Goal: Information Seeking & Learning: Learn about a topic

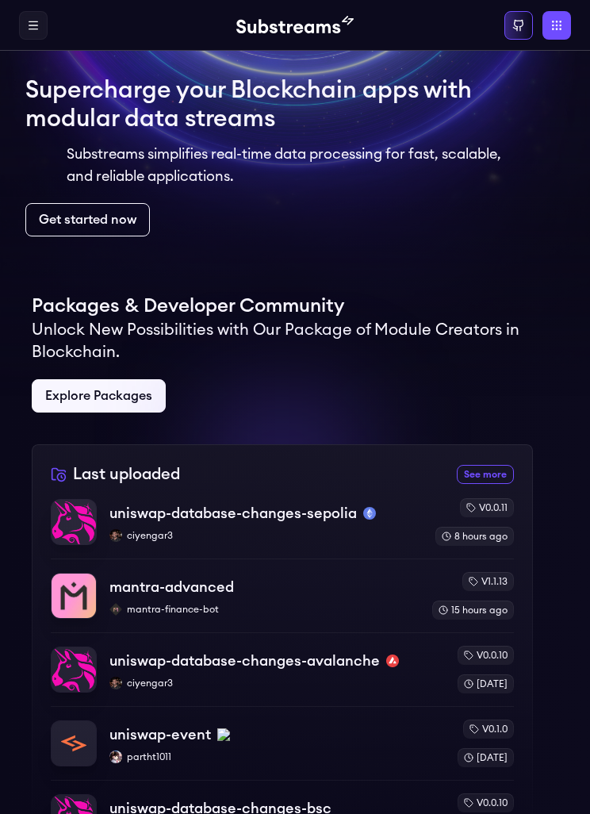
click at [135, 585] on p "mantra-advanced" at bounding box center [172, 587] width 125 height 22
click at [36, 21] on icon at bounding box center [33, 25] width 13 height 13
click at [0, 0] on icon at bounding box center [0, 0] width 0 height 0
click at [36, 20] on icon at bounding box center [33, 25] width 13 height 13
click at [0, 0] on icon at bounding box center [0, 0] width 0 height 0
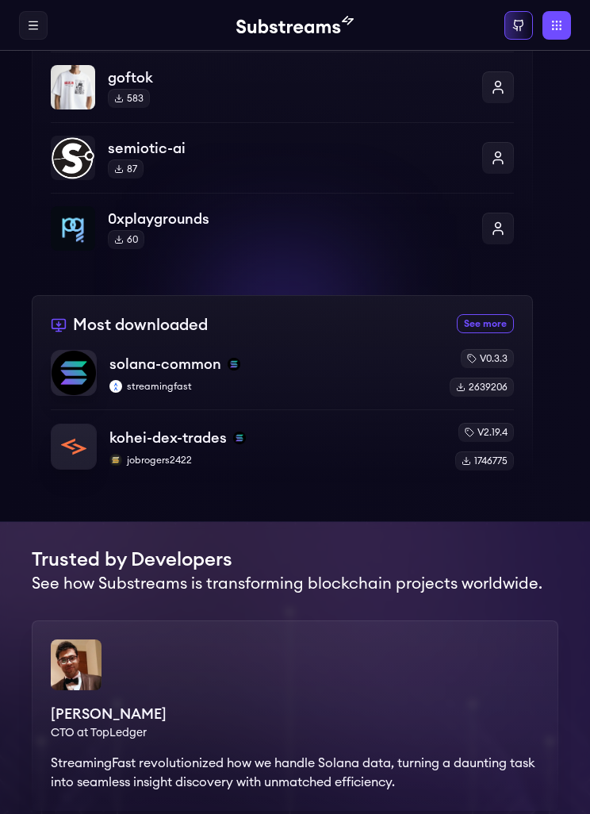
scroll to position [1157, 0]
click at [485, 325] on link "See more most downloaded packages" at bounding box center [485, 323] width 57 height 19
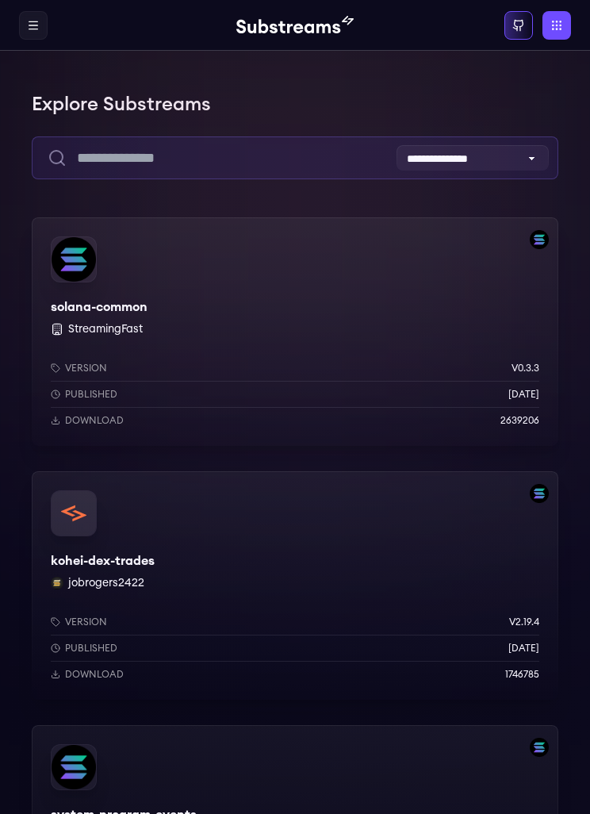
click at [256, 165] on input "text" at bounding box center [295, 157] width 527 height 43
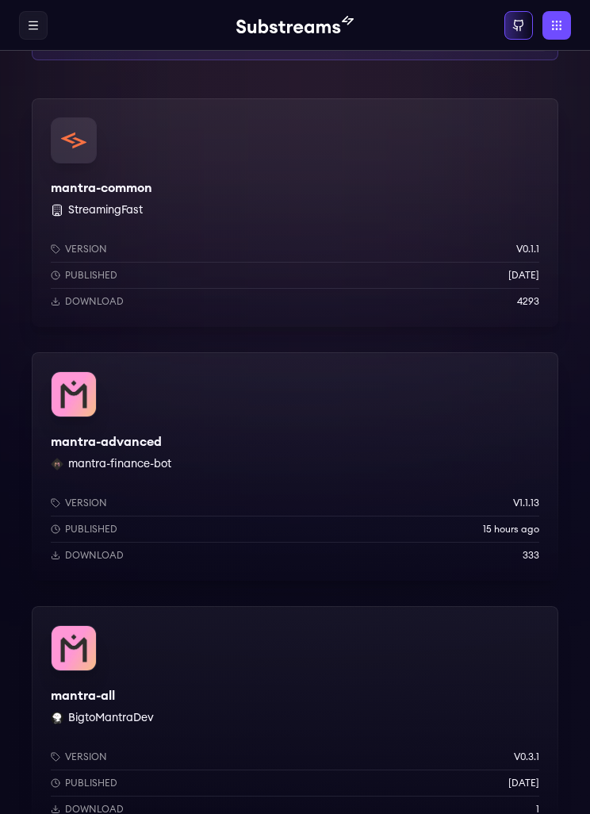
scroll to position [87, 0]
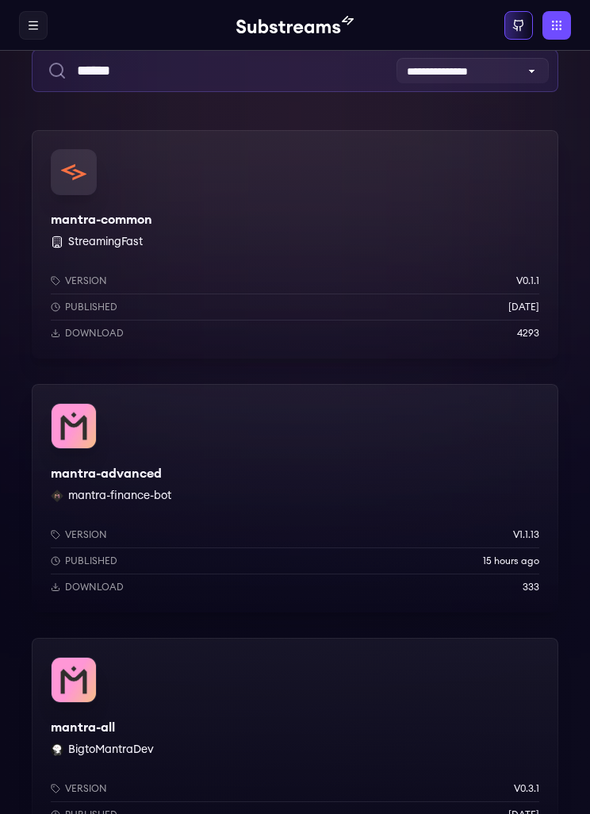
type input "******"
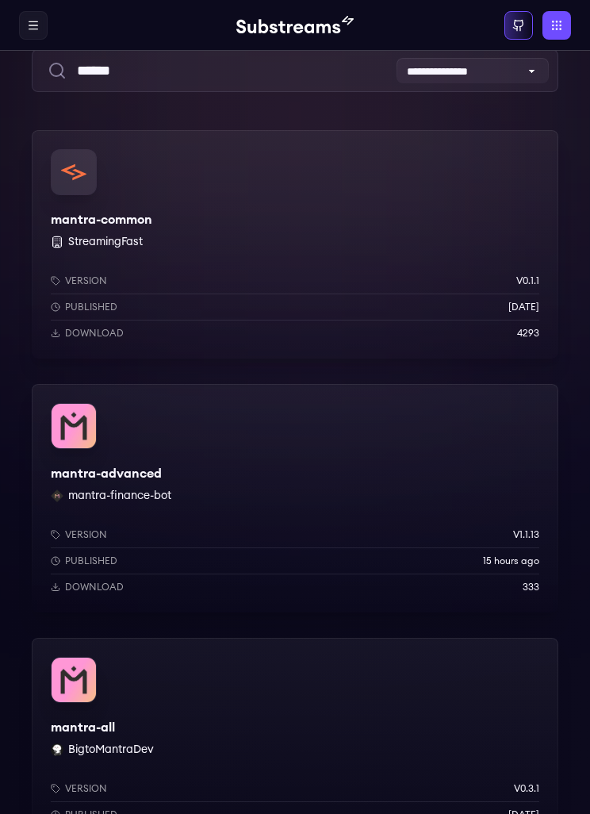
click at [68, 209] on div "mantra-common StreamingFast Version v0.1.1 Published [DATE] Download 4293" at bounding box center [295, 244] width 527 height 229
